Goal: Transaction & Acquisition: Subscribe to service/newsletter

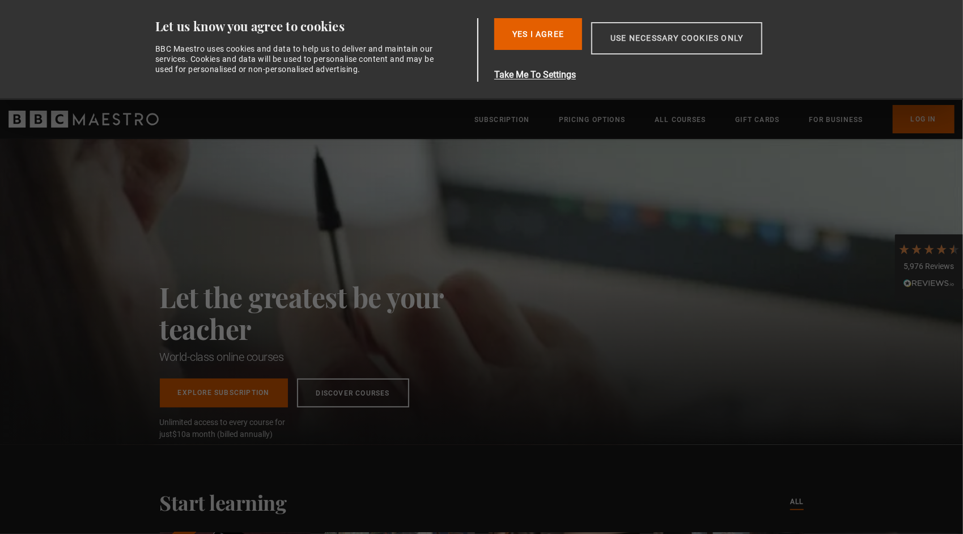
click at [651, 36] on button "Use necessary cookies only" at bounding box center [676, 38] width 171 height 32
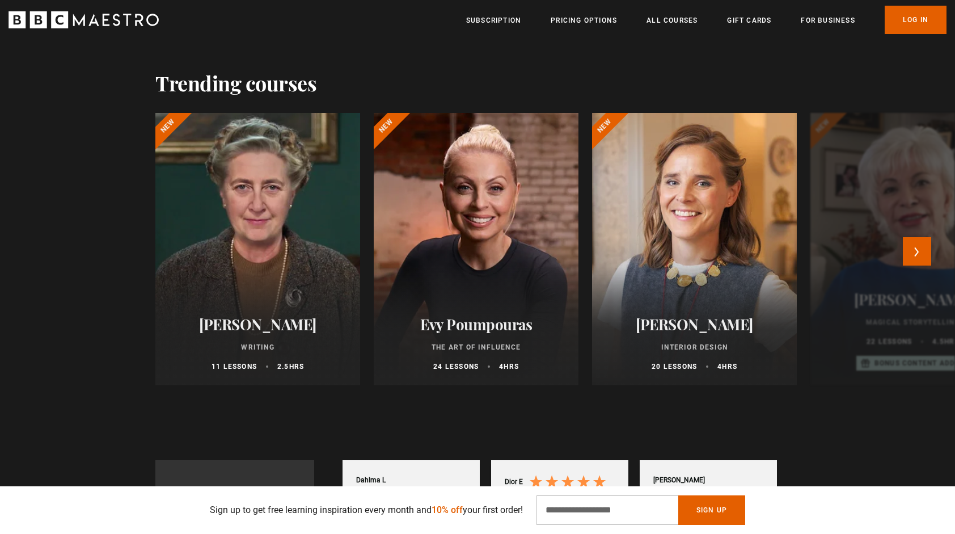
scroll to position [510, 0]
click at [925, 255] on button "Next" at bounding box center [917, 251] width 28 height 28
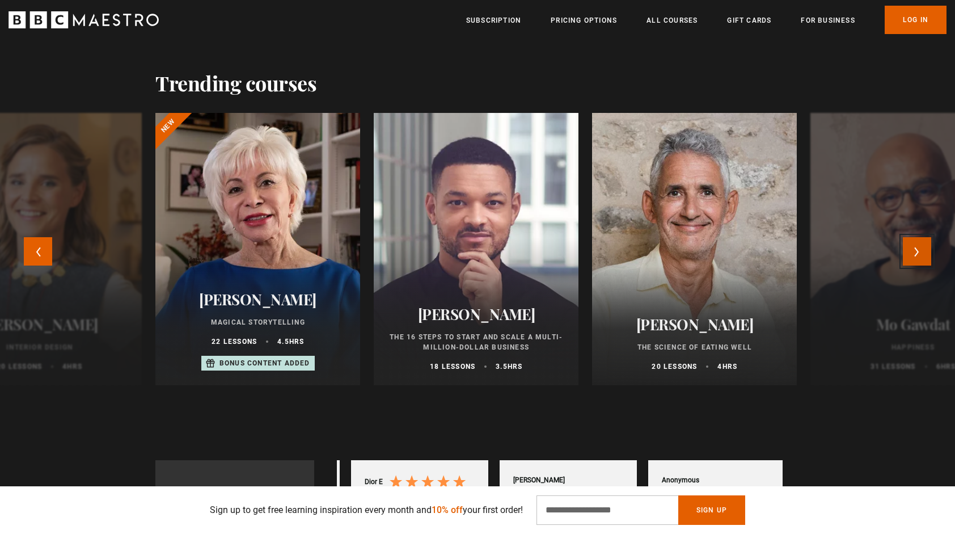
scroll to position [0, 297]
click at [925, 255] on button "Next" at bounding box center [917, 251] width 28 height 28
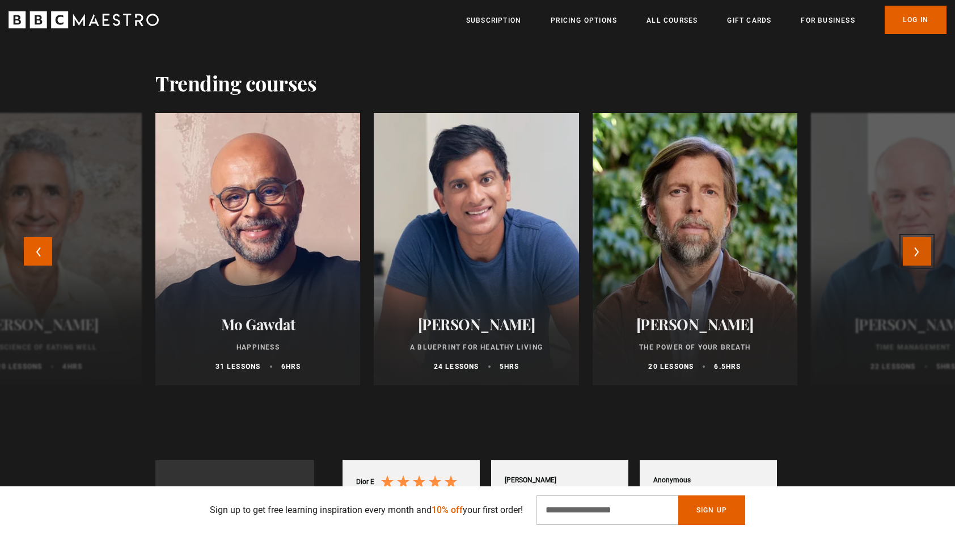
click at [925, 255] on button "Next" at bounding box center [917, 251] width 28 height 28
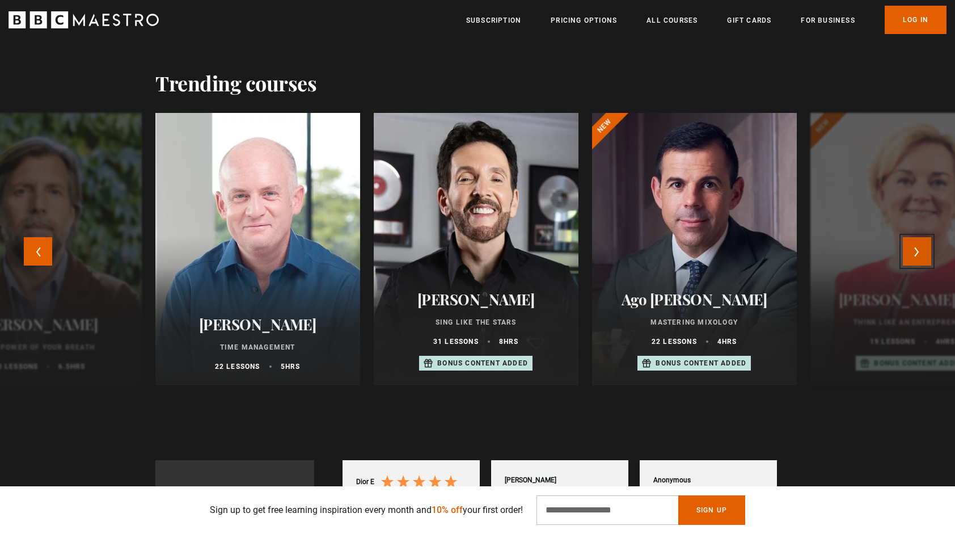
click at [925, 255] on button "Next" at bounding box center [917, 251] width 28 height 28
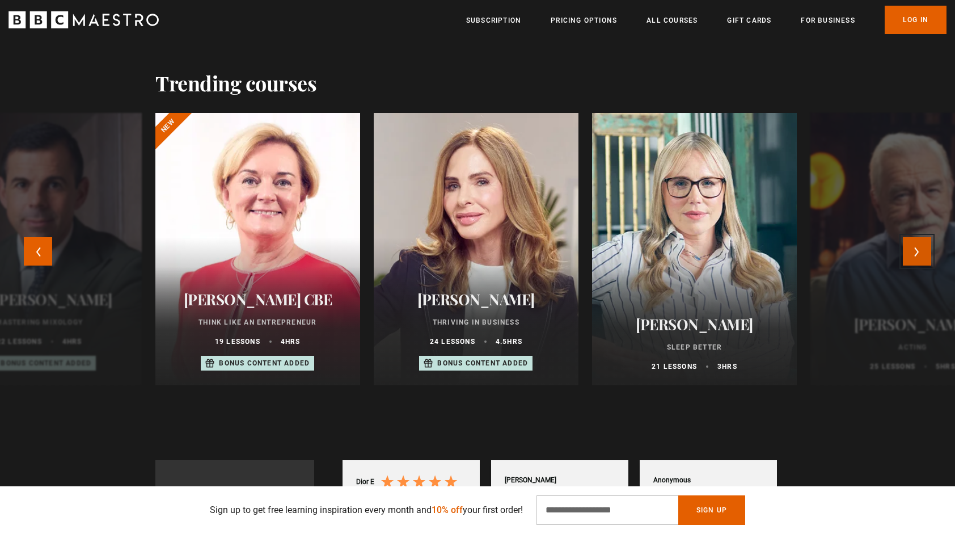
click at [925, 255] on button "Next" at bounding box center [917, 251] width 28 height 28
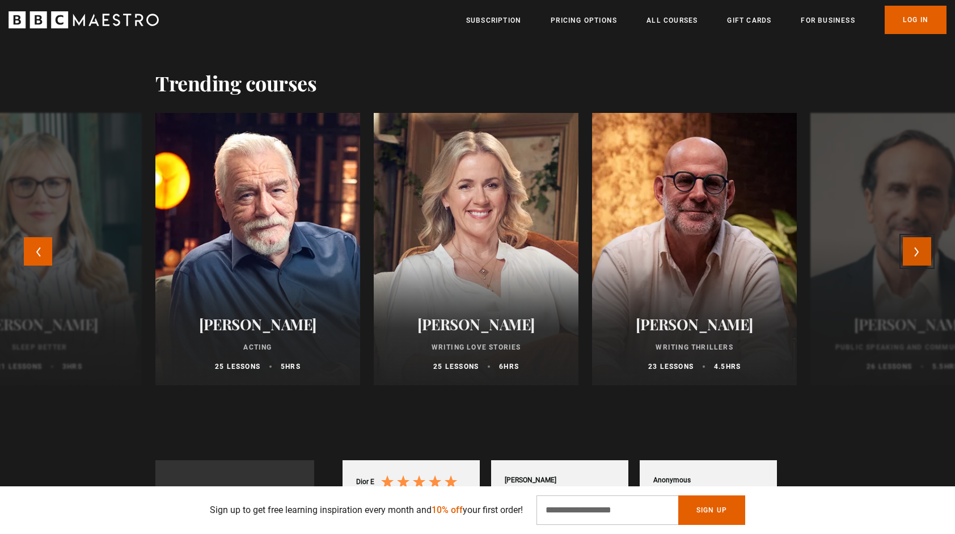
click at [925, 255] on button "Next" at bounding box center [917, 251] width 28 height 28
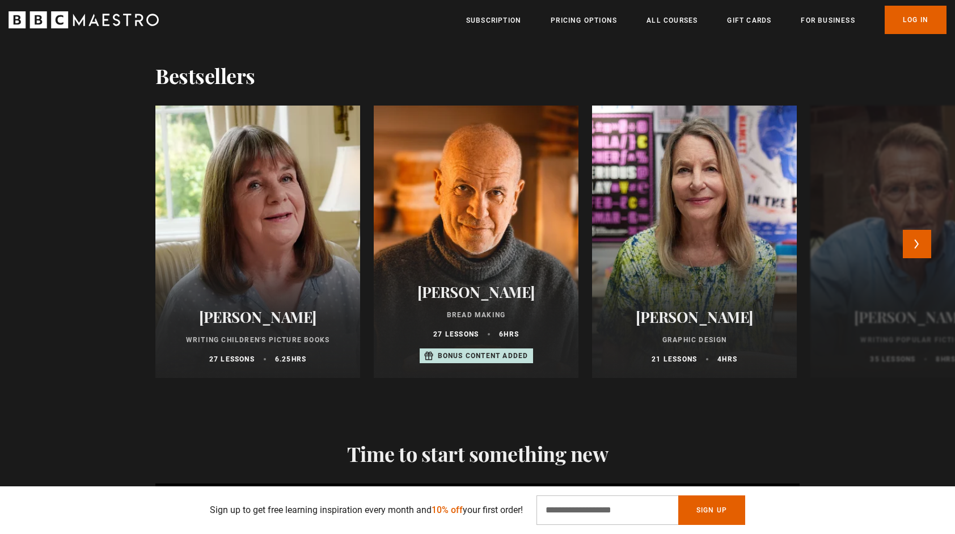
scroll to position [1134, 0]
click at [921, 244] on button "Next" at bounding box center [917, 244] width 28 height 28
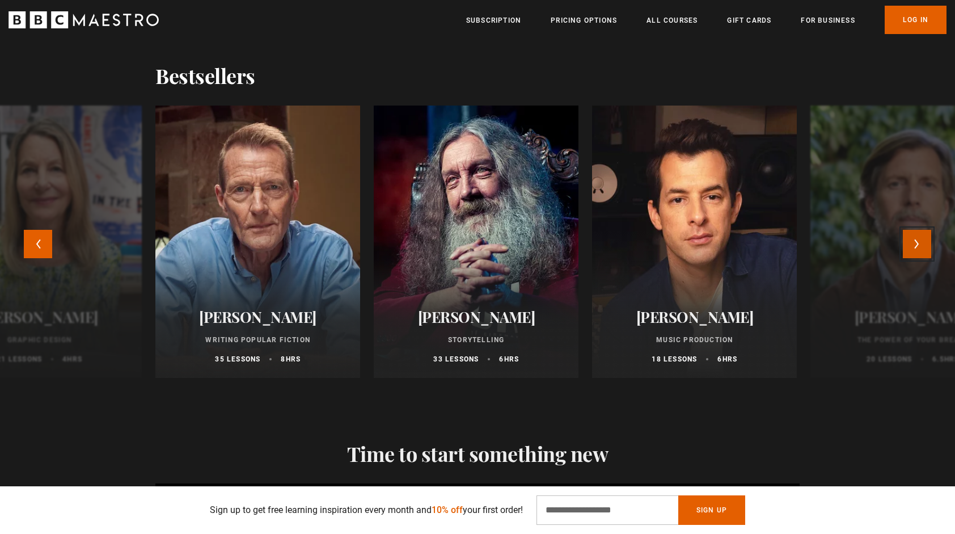
scroll to position [0, 594]
click at [921, 244] on button "Next" at bounding box center [917, 244] width 28 height 28
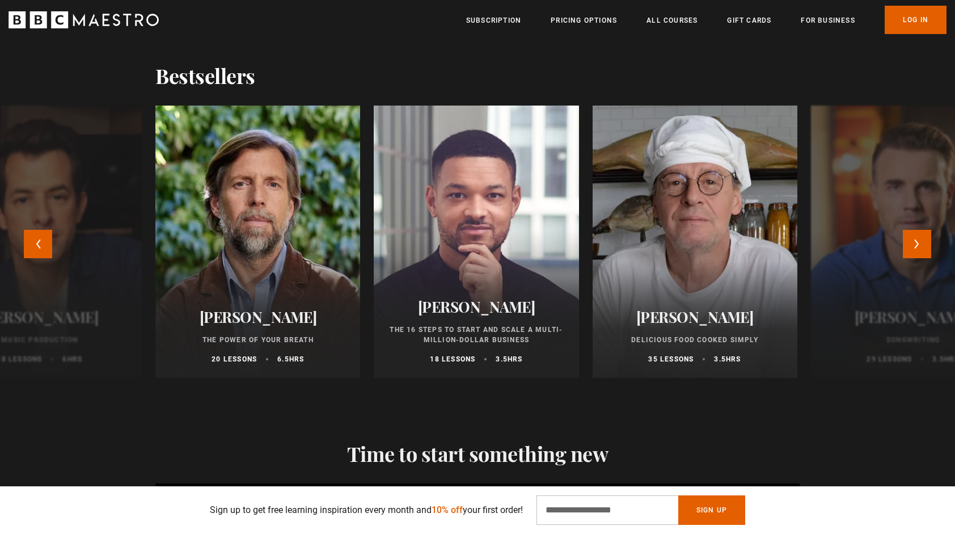
click at [679, 239] on div at bounding box center [694, 241] width 225 height 299
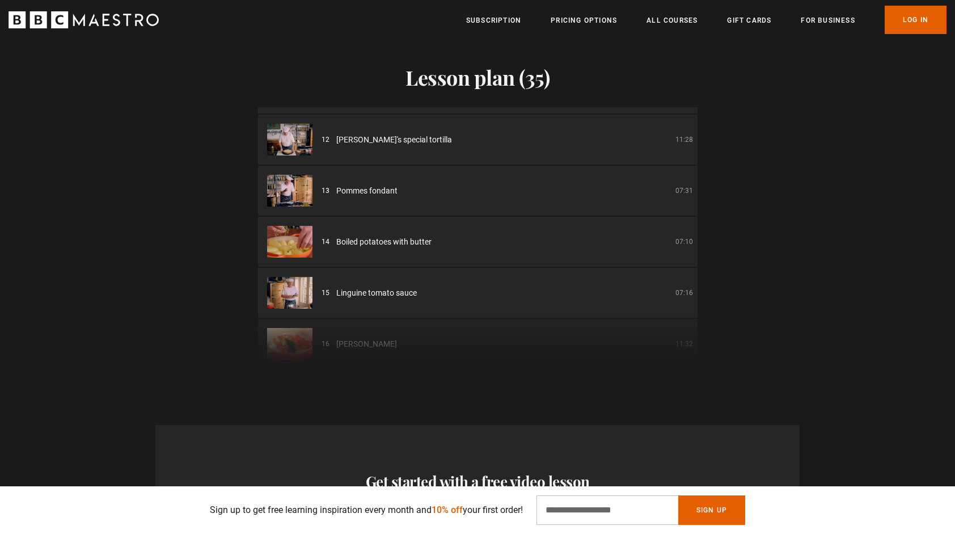
scroll to position [567, 0]
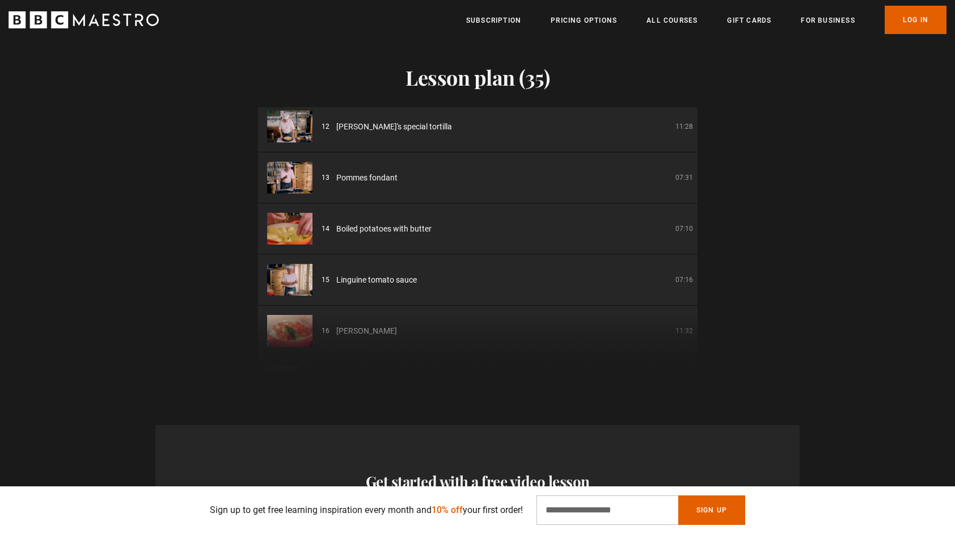
click at [306, 235] on img at bounding box center [289, 229] width 45 height 32
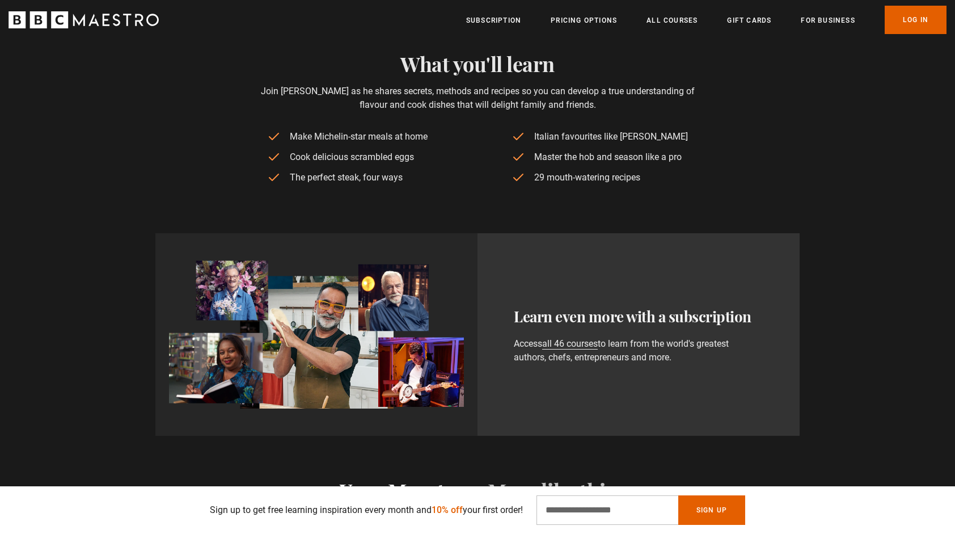
scroll to position [454, 0]
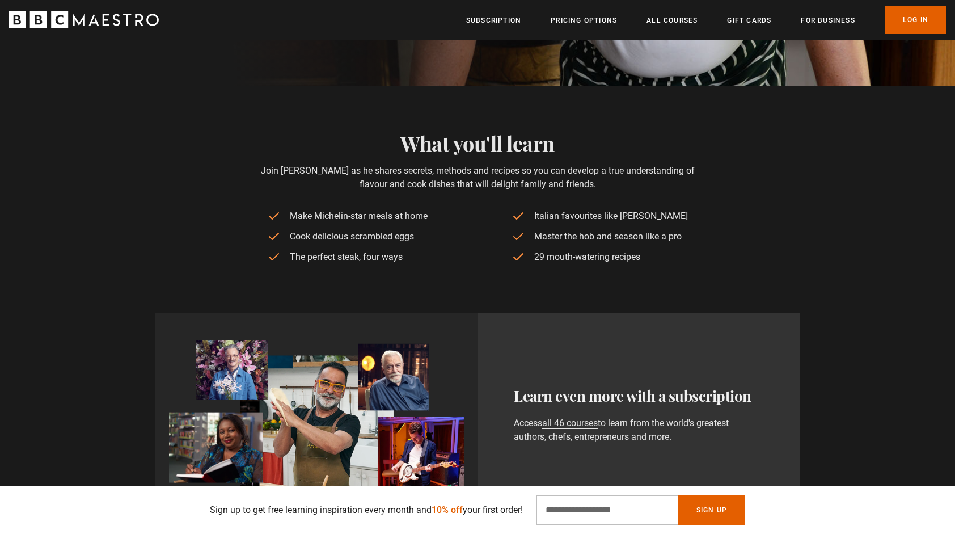
click at [576, 9] on ul "Subscription Pricing Options All Courses Gift Cards For business Already have a…" at bounding box center [706, 20] width 480 height 28
click at [583, 21] on link "Pricing Options" at bounding box center [584, 20] width 66 height 11
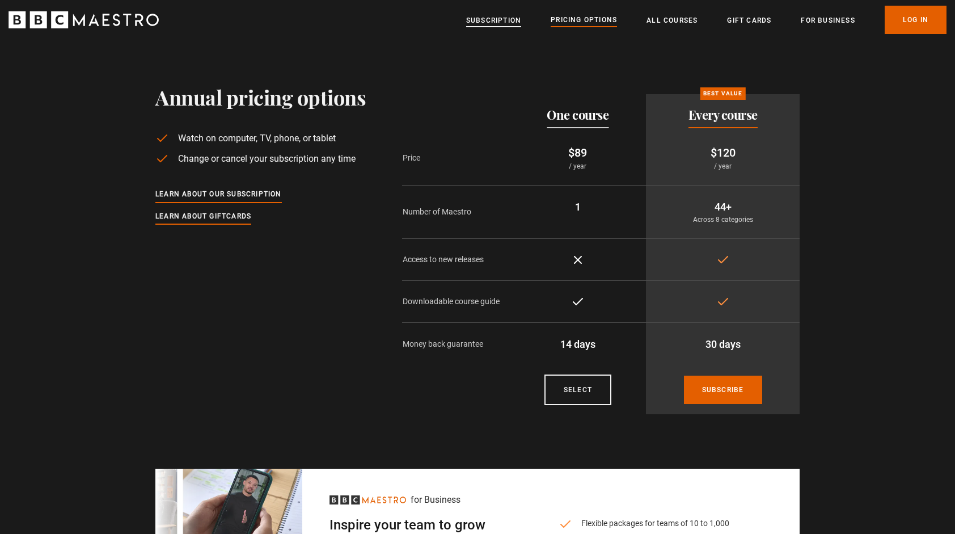
click at [497, 19] on link "Subscription" at bounding box center [493, 20] width 55 height 11
